Goal: Browse casually: Explore the website without a specific task or goal

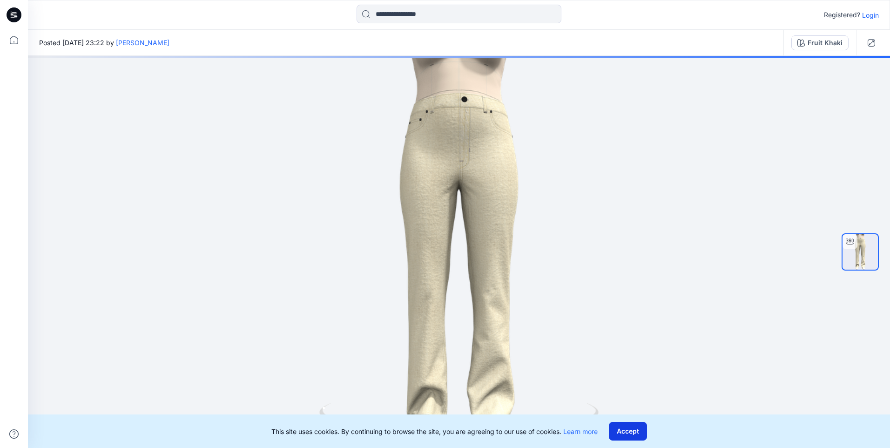
click at [626, 431] on button "Accept" at bounding box center [628, 431] width 38 height 19
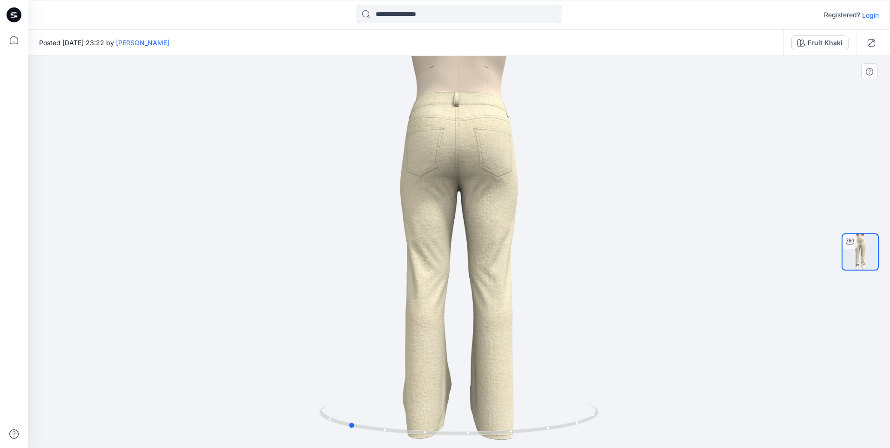
drag, startPoint x: 538, startPoint y: 427, endPoint x: 706, endPoint y: 410, distance: 169.4
click at [706, 410] on div at bounding box center [459, 252] width 862 height 392
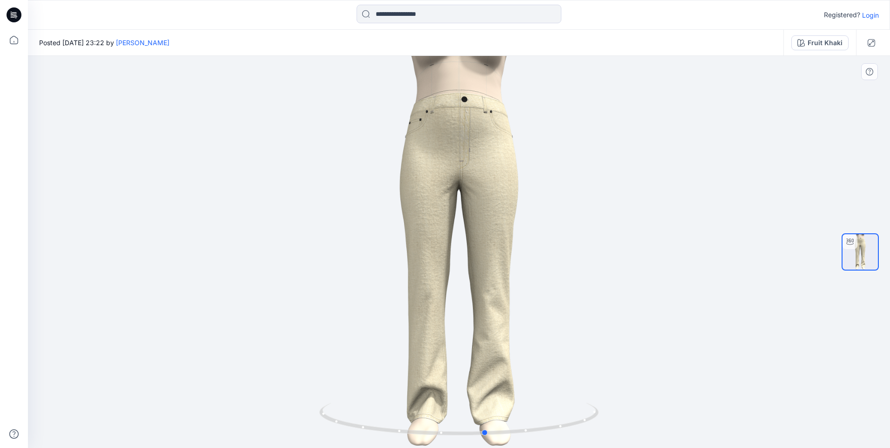
drag, startPoint x: 526, startPoint y: 430, endPoint x: 664, endPoint y: 417, distance: 138.5
click at [664, 417] on div at bounding box center [459, 252] width 862 height 392
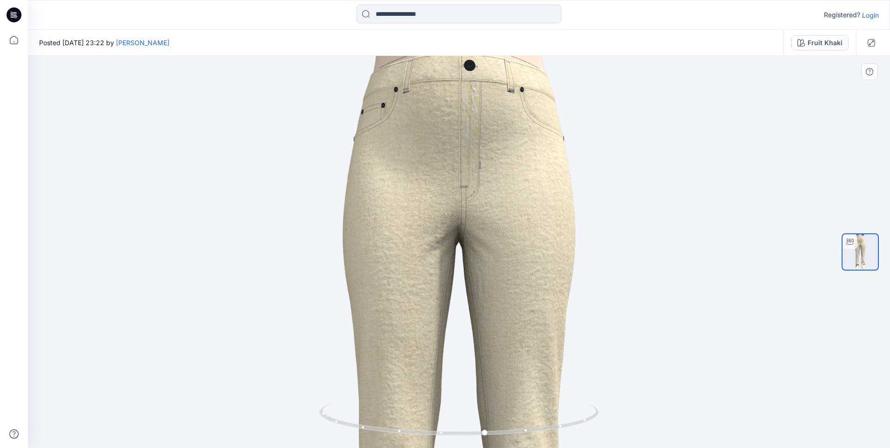
drag, startPoint x: 508, startPoint y: 210, endPoint x: 510, endPoint y: 294, distance: 84.8
click at [509, 324] on img at bounding box center [459, 365] width 358 height 771
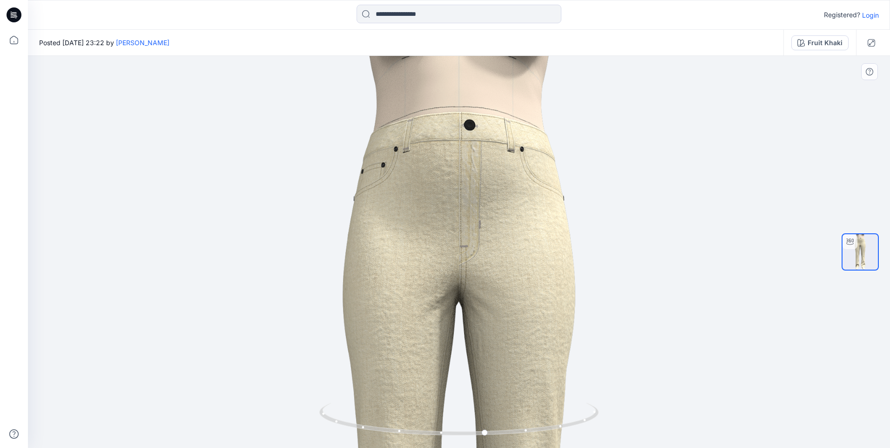
drag, startPoint x: 513, startPoint y: 251, endPoint x: 509, endPoint y: 310, distance: 59.2
click at [510, 310] on img at bounding box center [459, 425] width 358 height 771
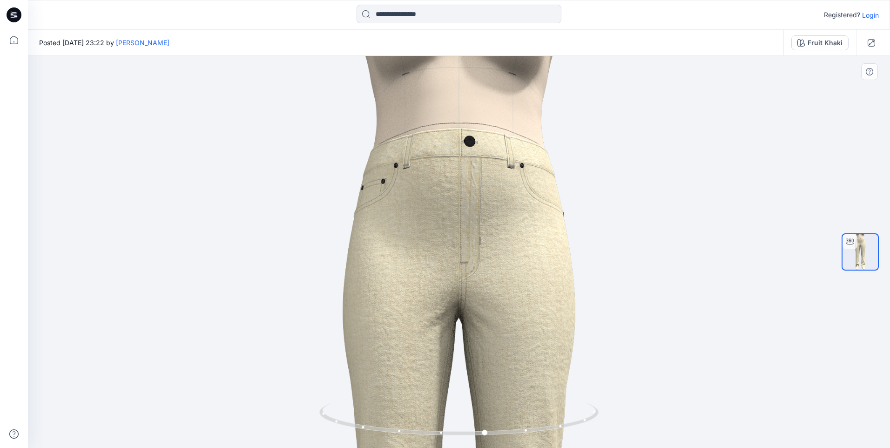
drag, startPoint x: 487, startPoint y: 266, endPoint x: 487, endPoint y: 289, distance: 23.3
click at [487, 289] on img at bounding box center [459, 441] width 358 height 771
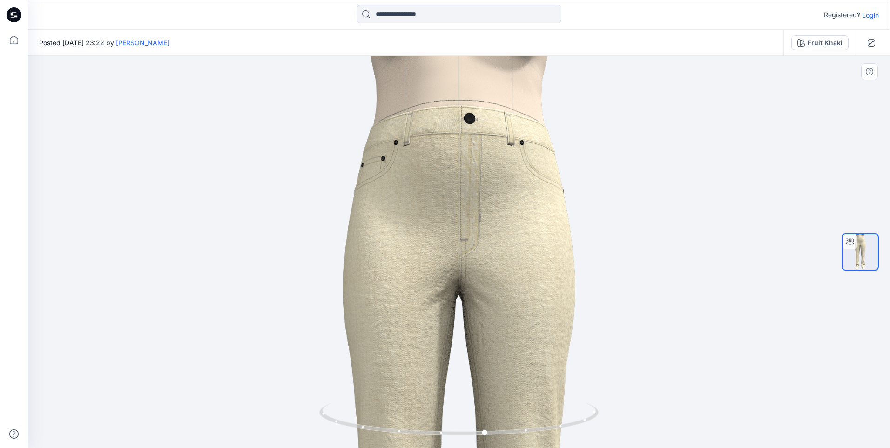
drag, startPoint x: 419, startPoint y: 297, endPoint x: 482, endPoint y: 273, distance: 67.4
click at [471, 274] on img at bounding box center [459, 418] width 358 height 771
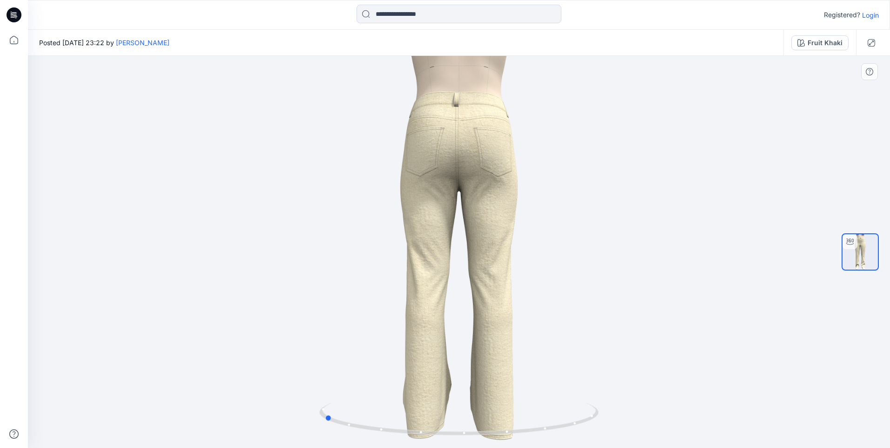
drag, startPoint x: 513, startPoint y: 435, endPoint x: 630, endPoint y: 415, distance: 119.1
click at [630, 415] on div at bounding box center [459, 252] width 862 height 392
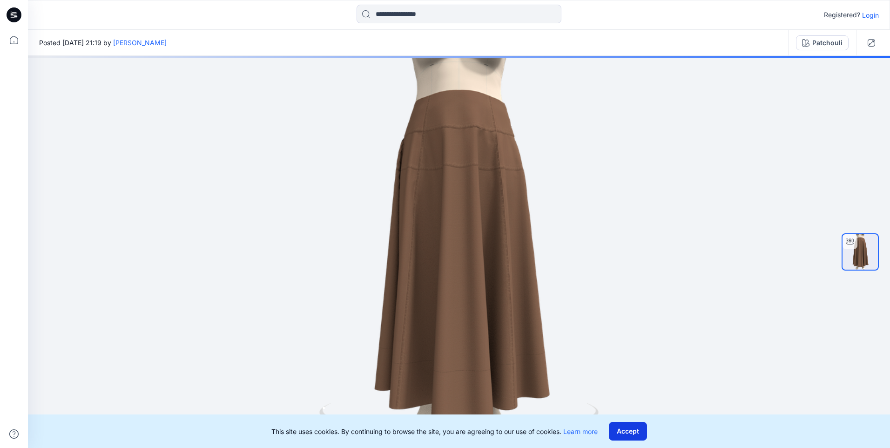
click at [622, 433] on button "Accept" at bounding box center [628, 431] width 38 height 19
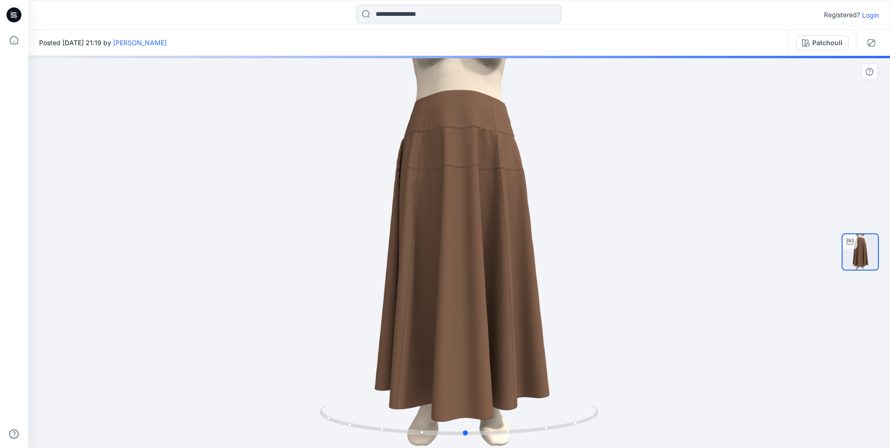
drag, startPoint x: 576, startPoint y: 421, endPoint x: 862, endPoint y: 384, distance: 288.7
click at [862, 384] on div at bounding box center [459, 252] width 862 height 392
drag, startPoint x: 543, startPoint y: 430, endPoint x: 527, endPoint y: 421, distance: 18.3
click at [527, 421] on icon at bounding box center [460, 420] width 282 height 35
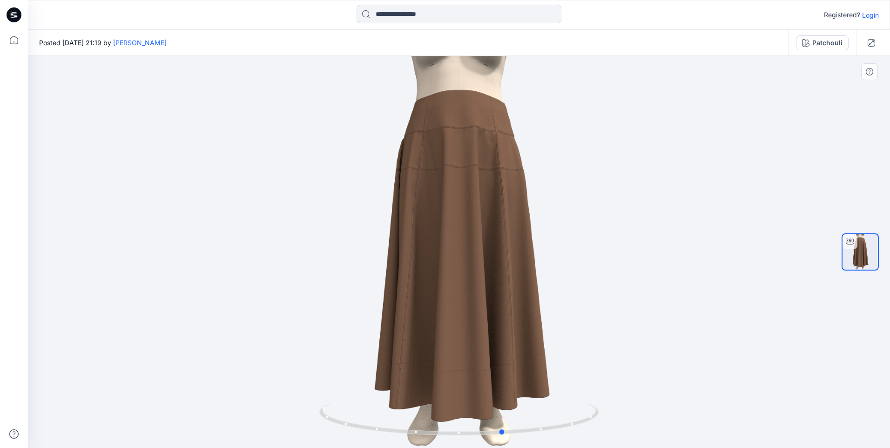
drag, startPoint x: 516, startPoint y: 438, endPoint x: 849, endPoint y: 442, distance: 333.4
click at [849, 442] on div at bounding box center [459, 252] width 862 height 392
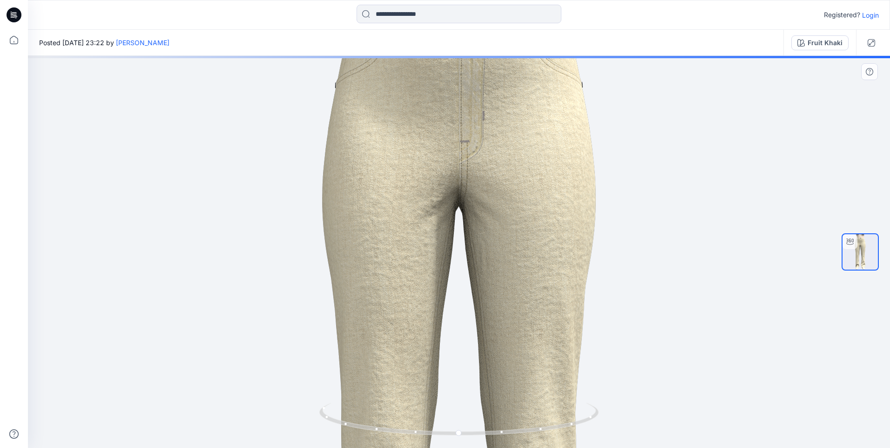
drag, startPoint x: 458, startPoint y: 243, endPoint x: 465, endPoint y: 359, distance: 117.1
click at [465, 359] on img at bounding box center [459, 352] width 422 height 908
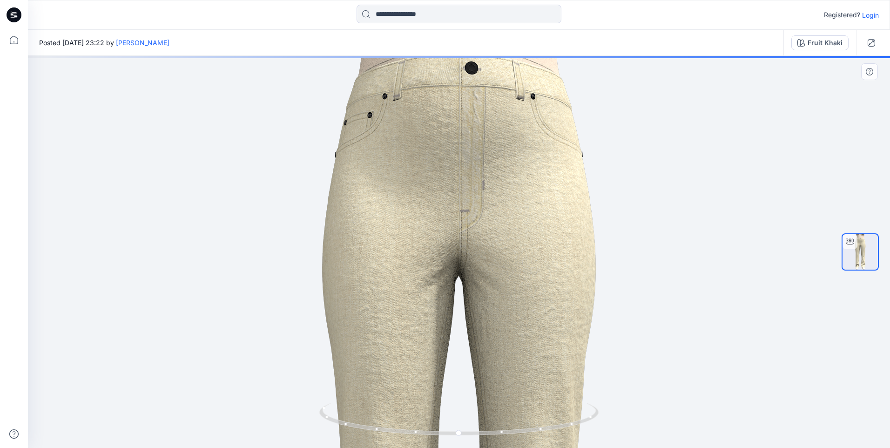
drag, startPoint x: 509, startPoint y: 368, endPoint x: 509, endPoint y: 376, distance: 8.4
click at [509, 376] on img at bounding box center [459, 421] width 422 height 908
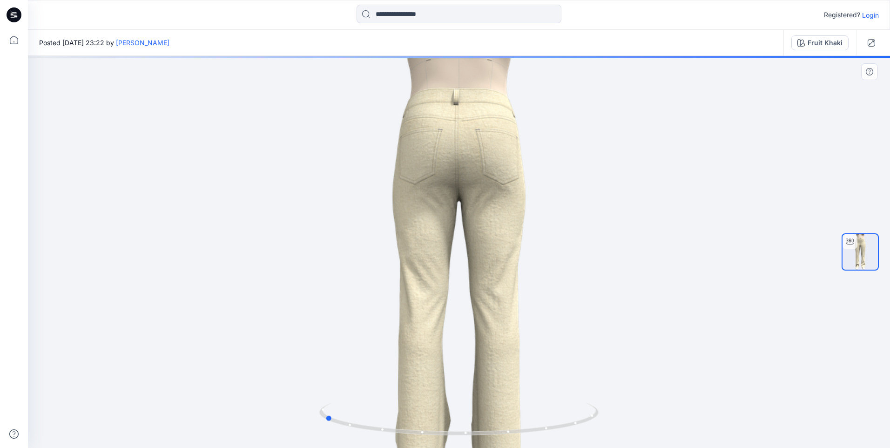
drag, startPoint x: 498, startPoint y: 433, endPoint x: 643, endPoint y: 432, distance: 144.8
click at [643, 432] on div at bounding box center [459, 252] width 862 height 392
